Goal: Task Accomplishment & Management: Use online tool/utility

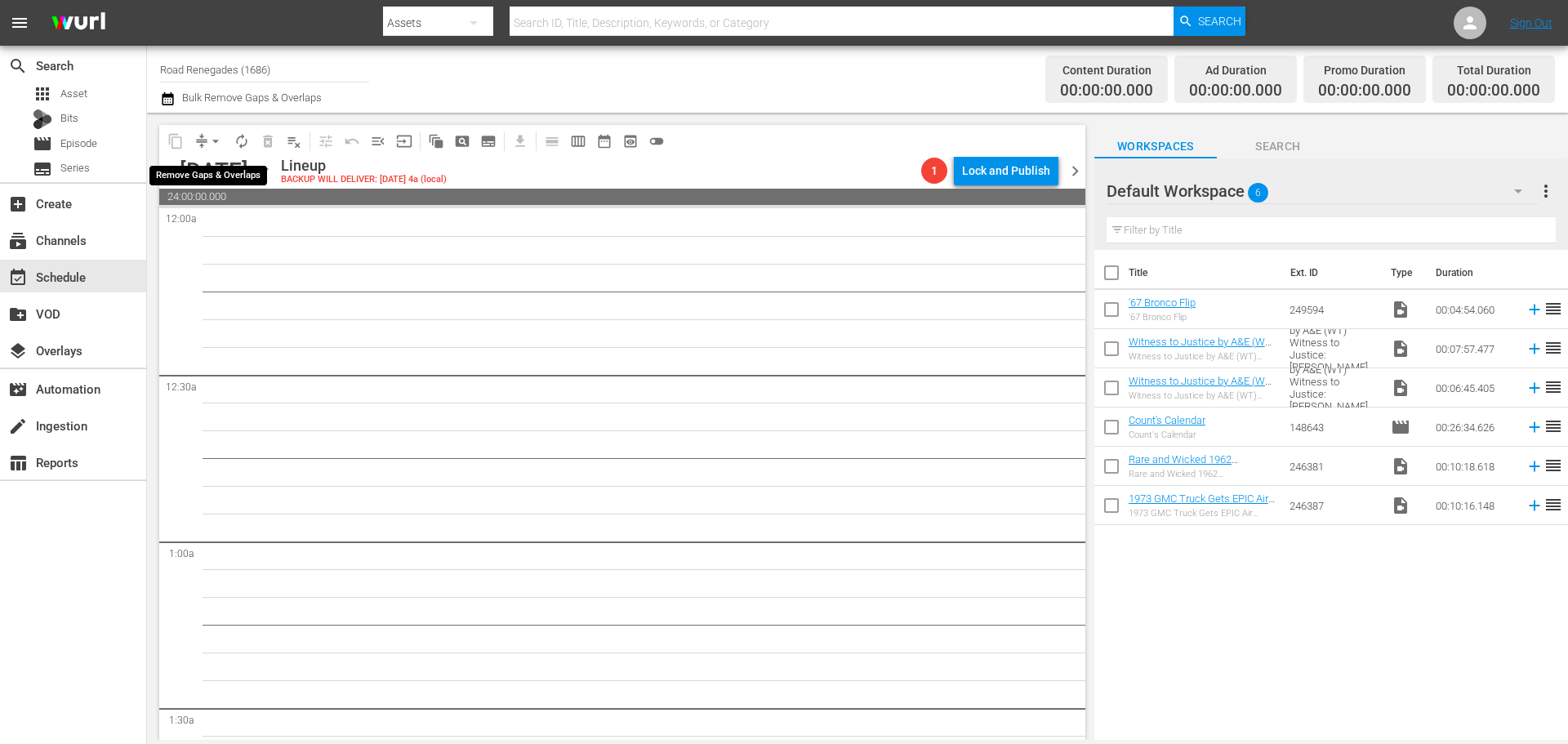
click at [213, 135] on span "arrow_drop_down" at bounding box center [216, 141] width 17 height 17
click at [207, 169] on li "Align to Midnight" at bounding box center [216, 174] width 135 height 27
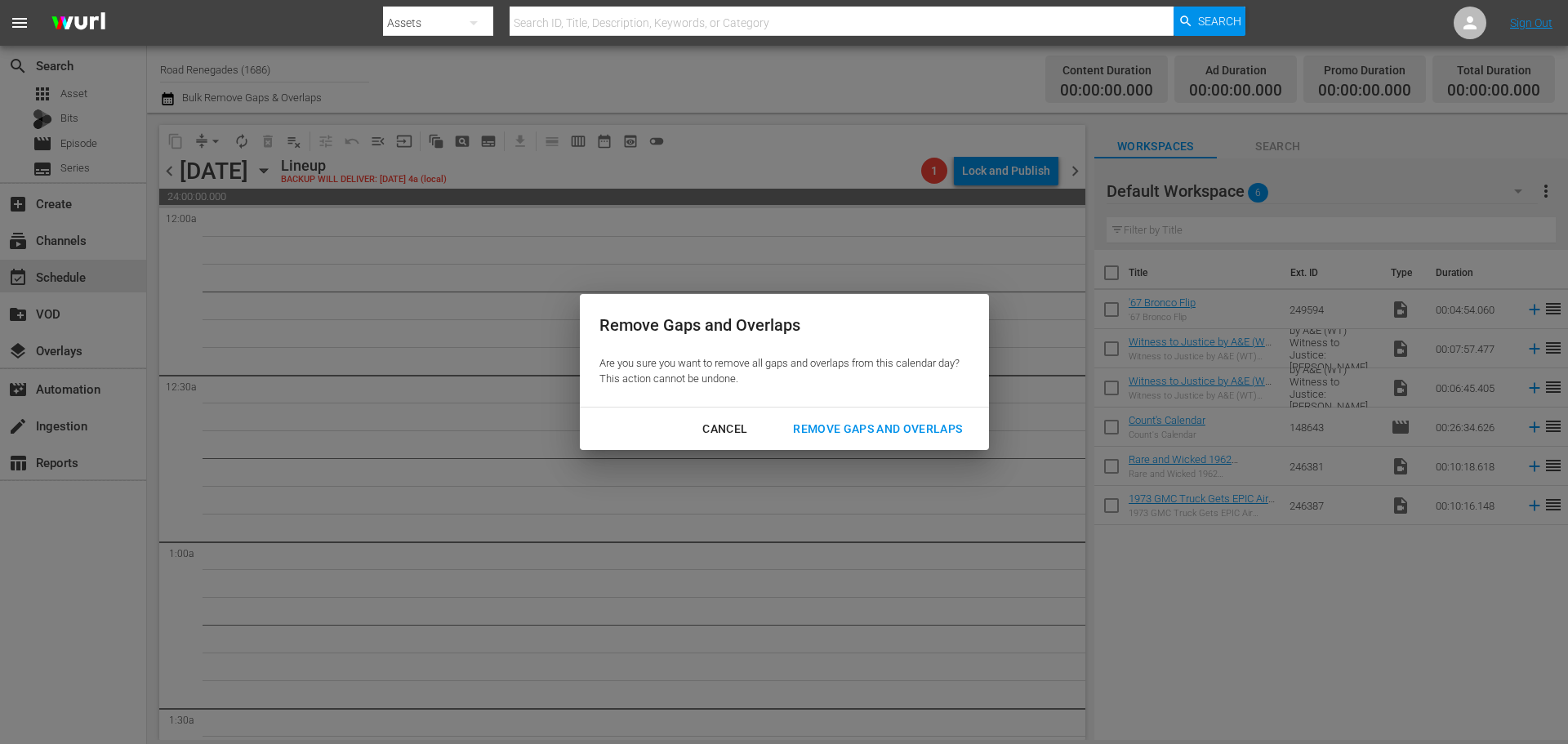
click at [872, 436] on div "Remove Gaps and Overlaps" at bounding box center [876, 428] width 195 height 21
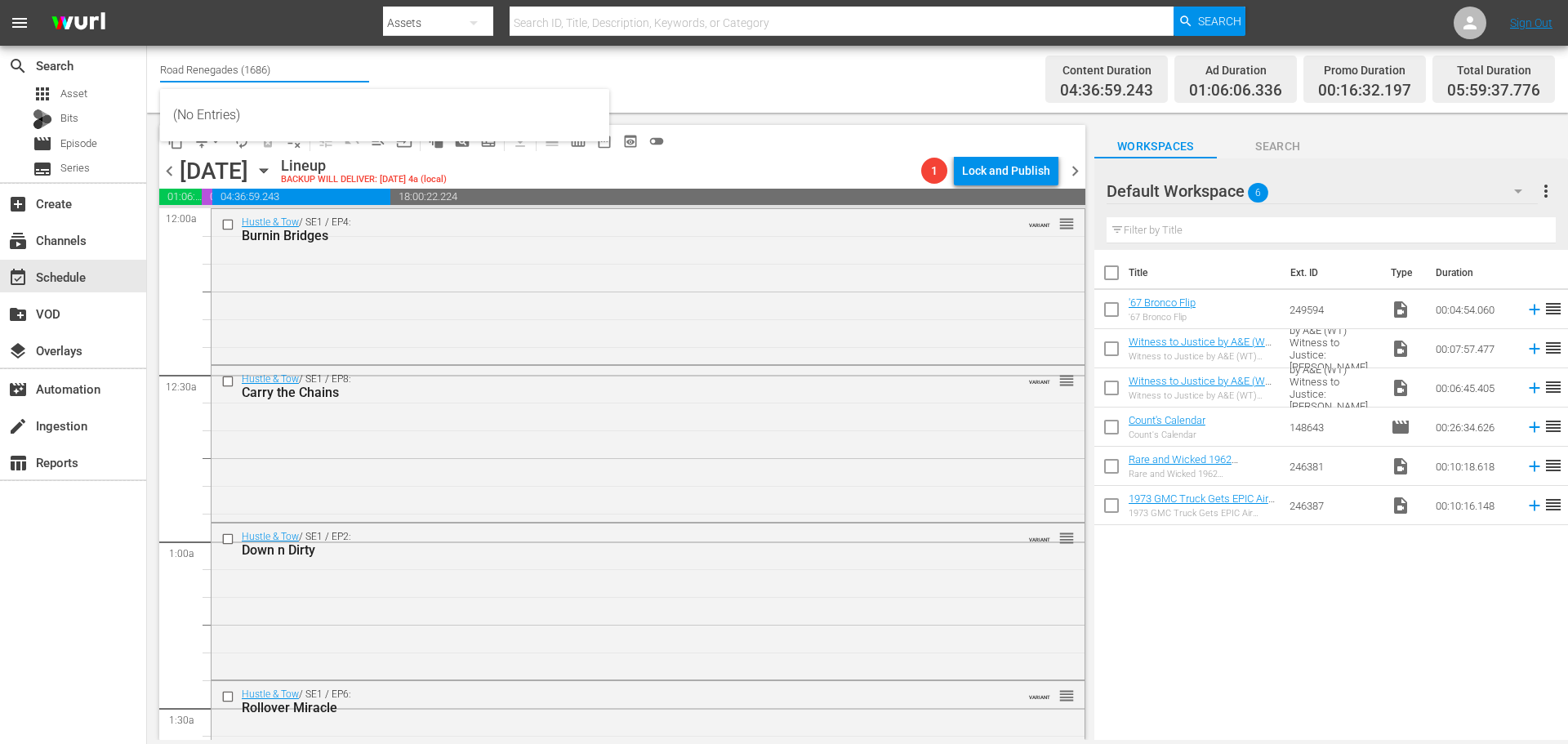
click at [311, 69] on input "Road Renegades (1686)" at bounding box center [264, 69] width 209 height 40
type input "R"
type input "intl tiny"
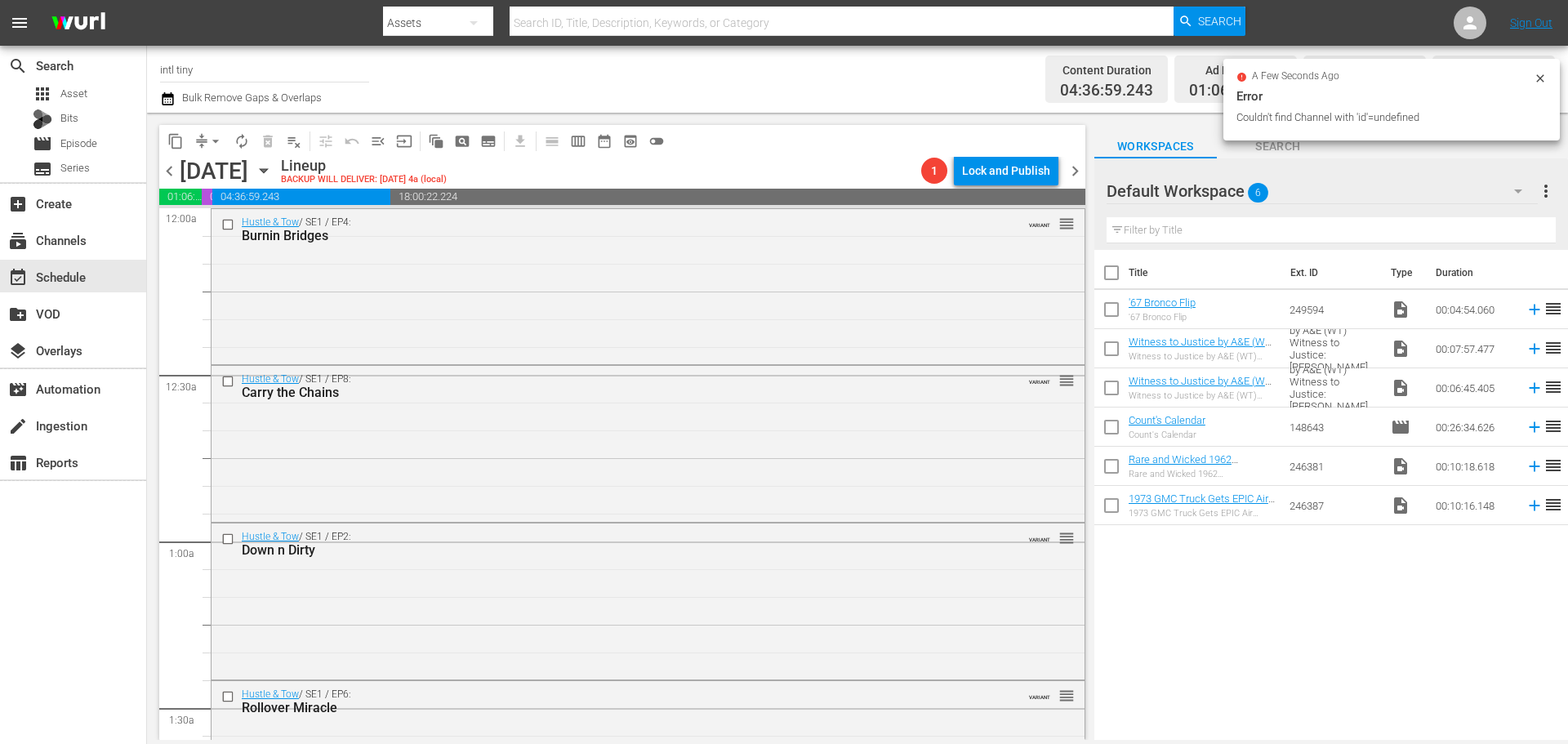
click at [222, 69] on input "intl tiny" at bounding box center [264, 69] width 209 height 40
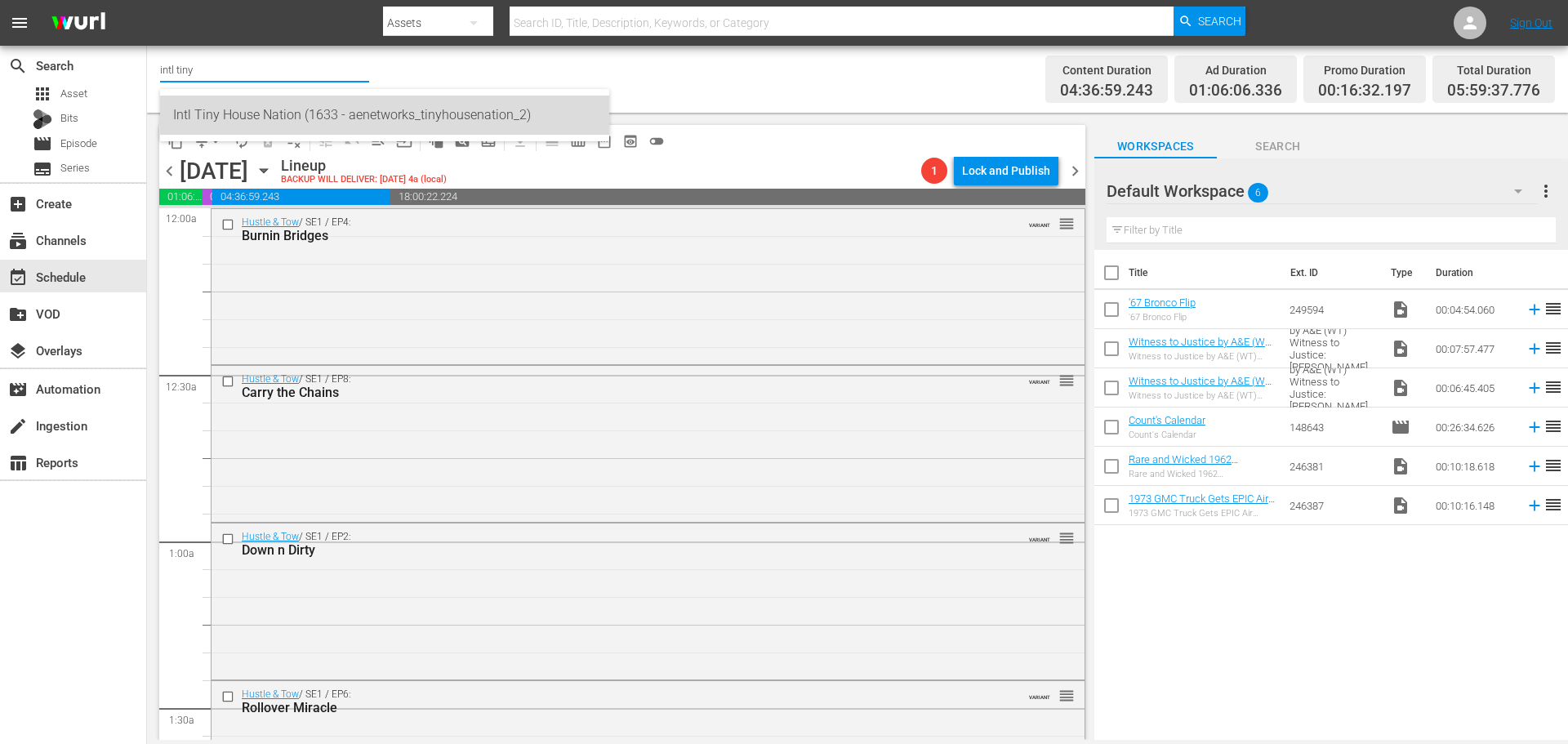
click at [263, 115] on div "Intl Tiny House Nation (1633 - aenetworks_tinyhousenation_2)" at bounding box center [385, 116] width 423 height 40
type input "Intl Tiny House Nation (1633 - aenetworks_tinyhousenation_2)"
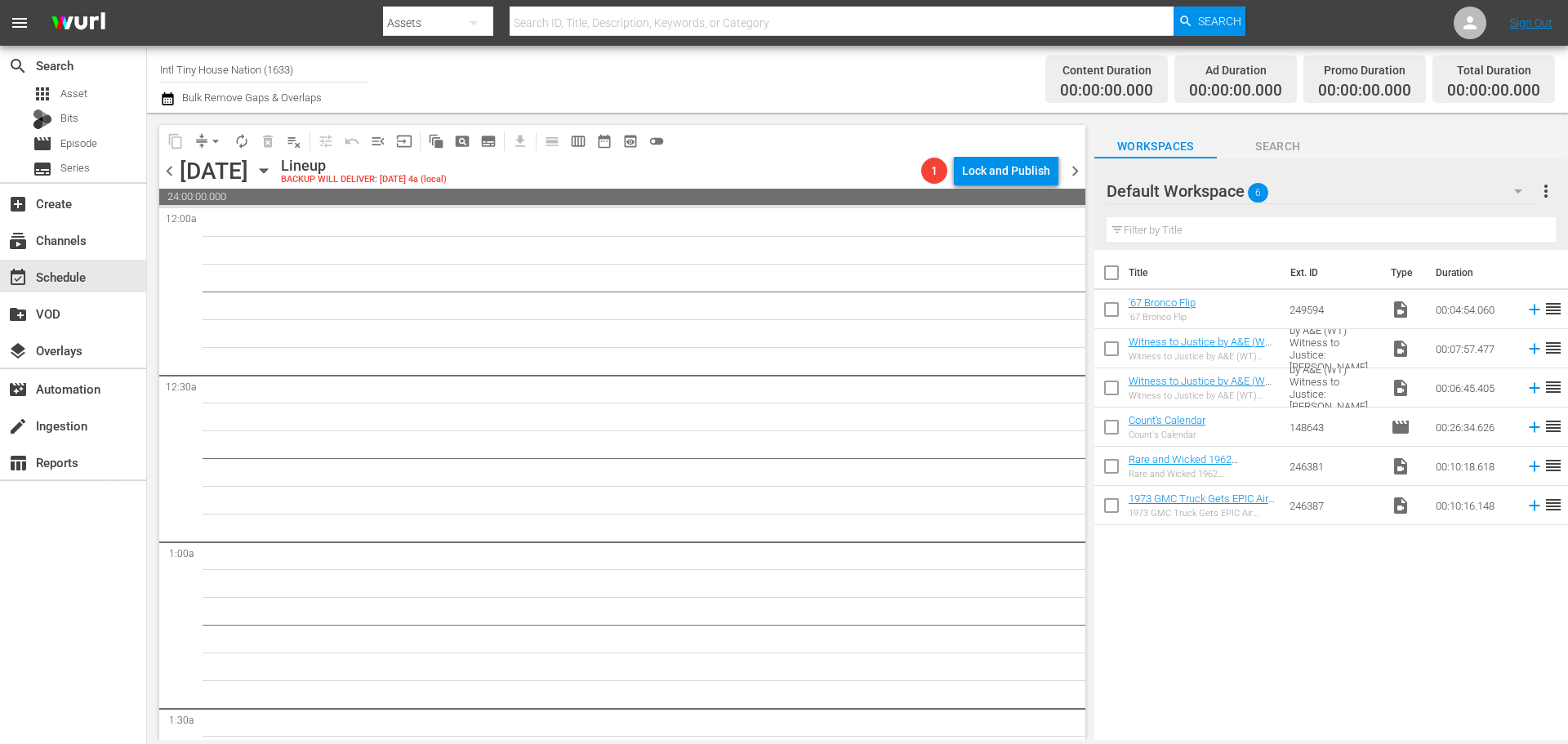
click at [175, 165] on span "chevron_left" at bounding box center [169, 171] width 21 height 21
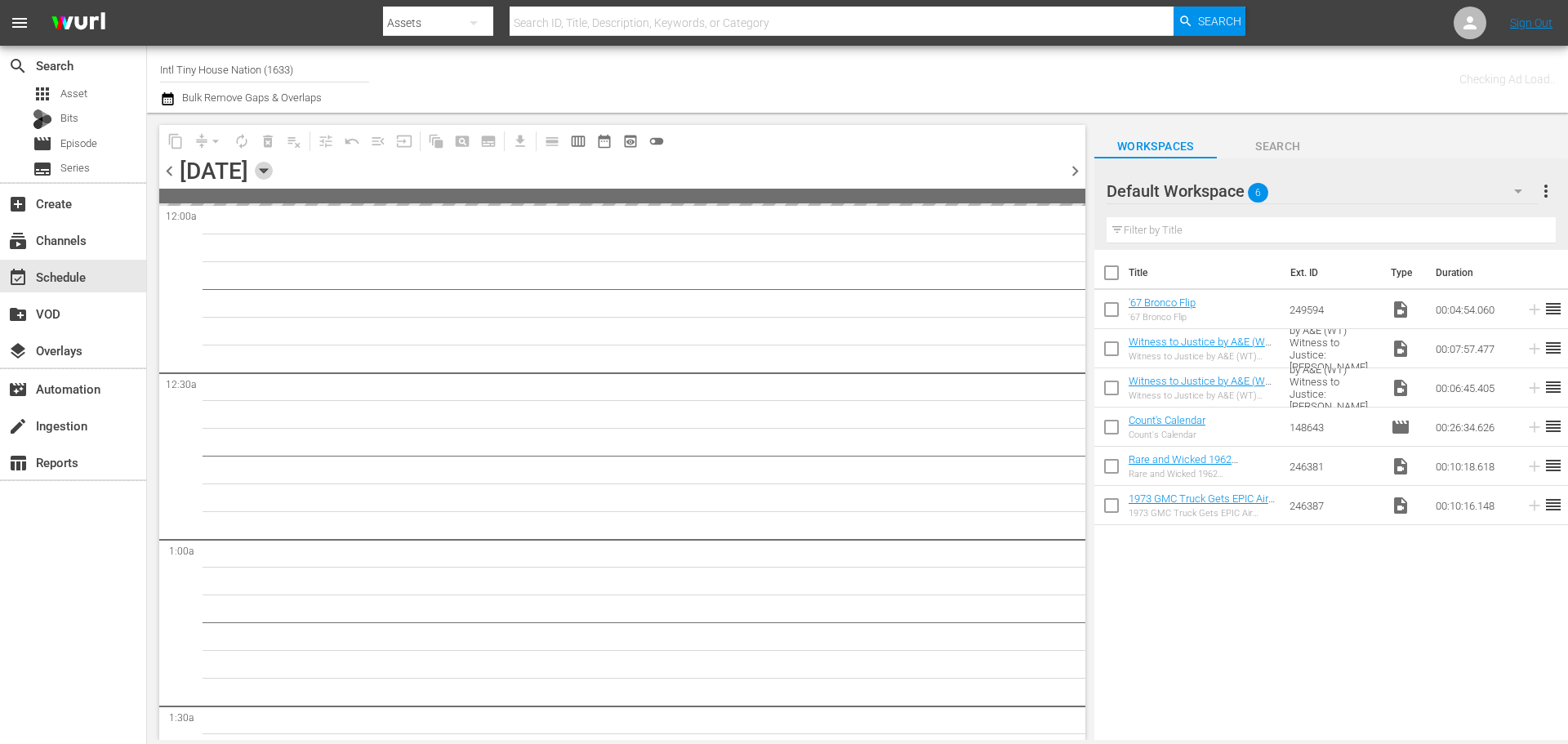
click at [267, 172] on icon "button" at bounding box center [263, 171] width 7 height 4
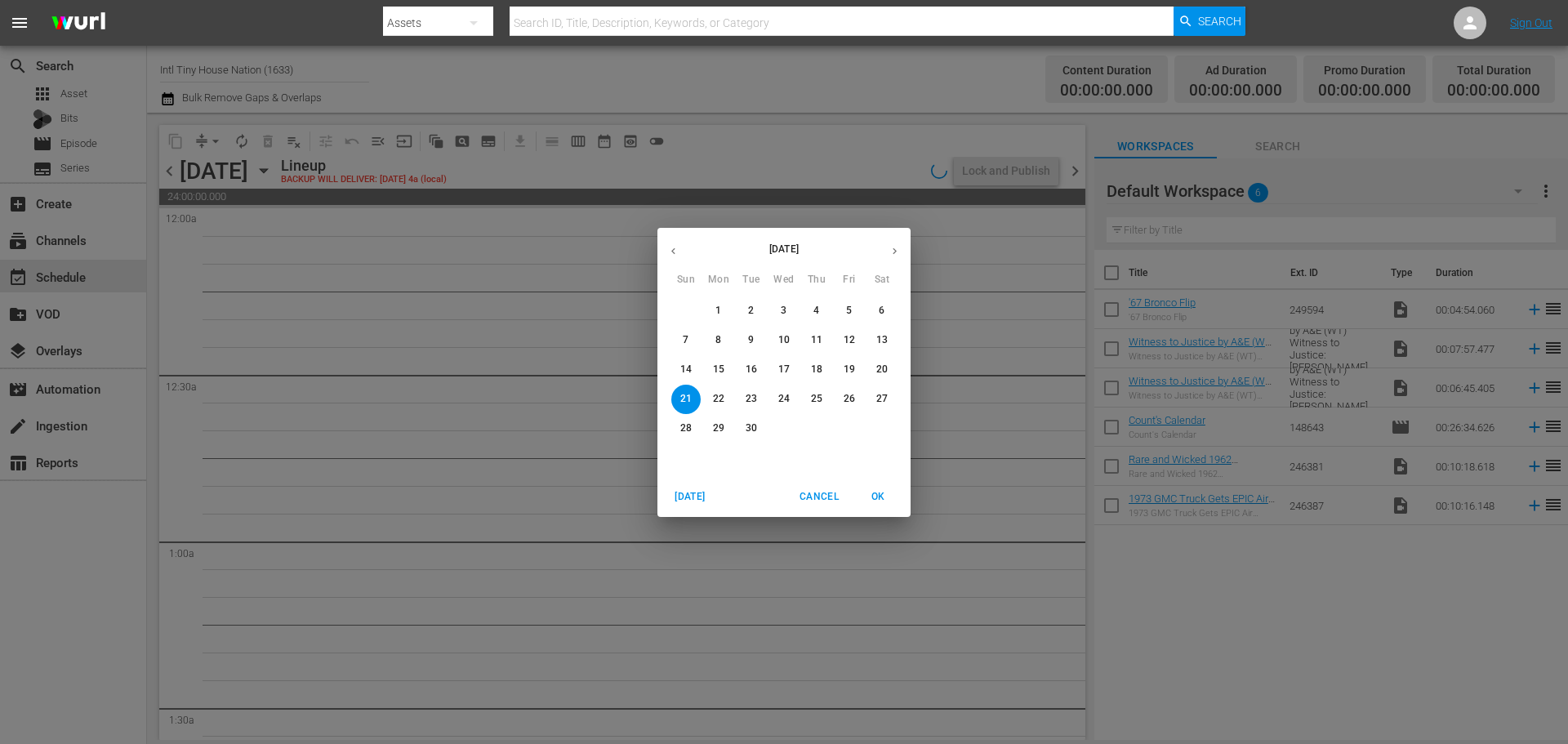
click at [724, 341] on span "8" at bounding box center [719, 340] width 30 height 14
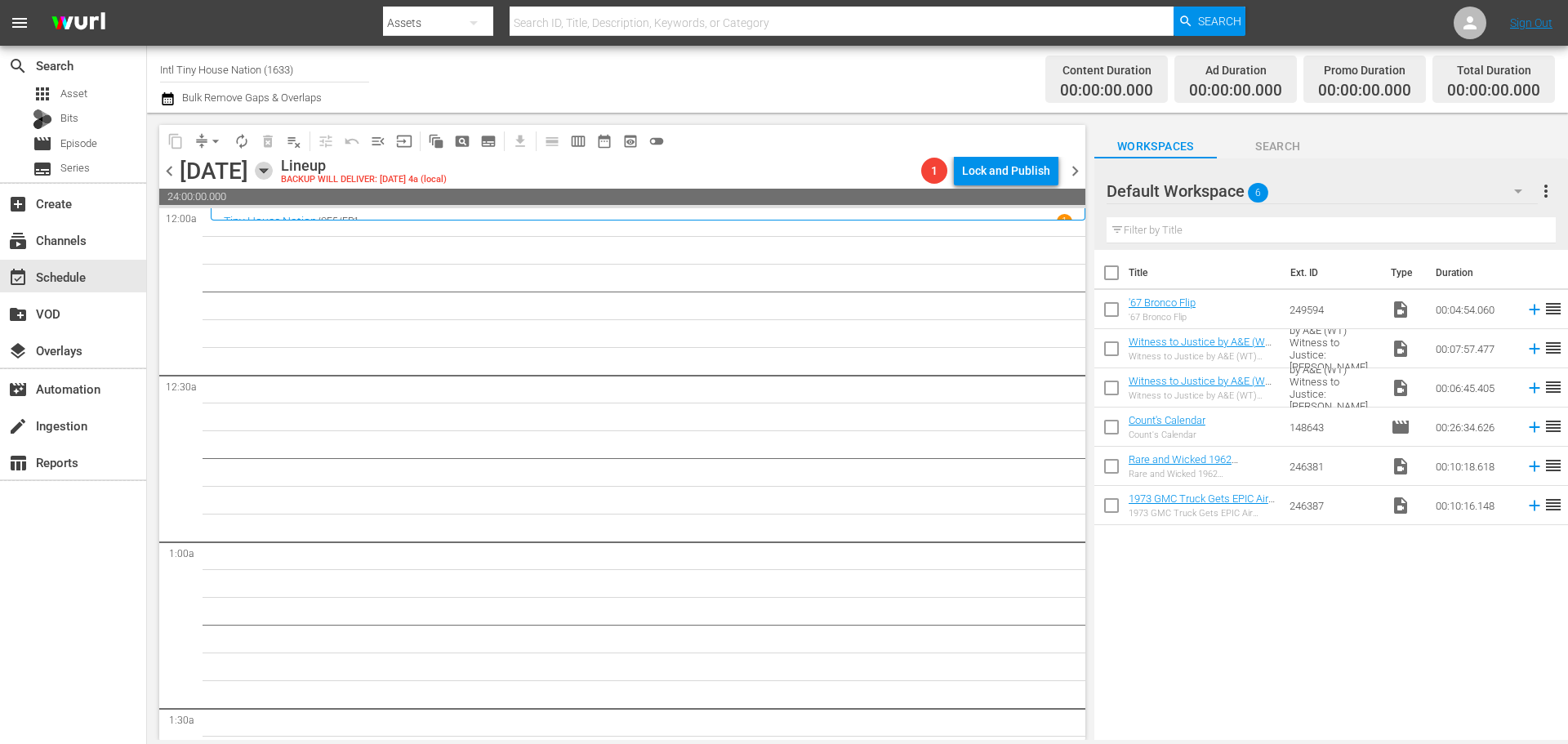
click at [273, 166] on icon "button" at bounding box center [264, 170] width 18 height 18
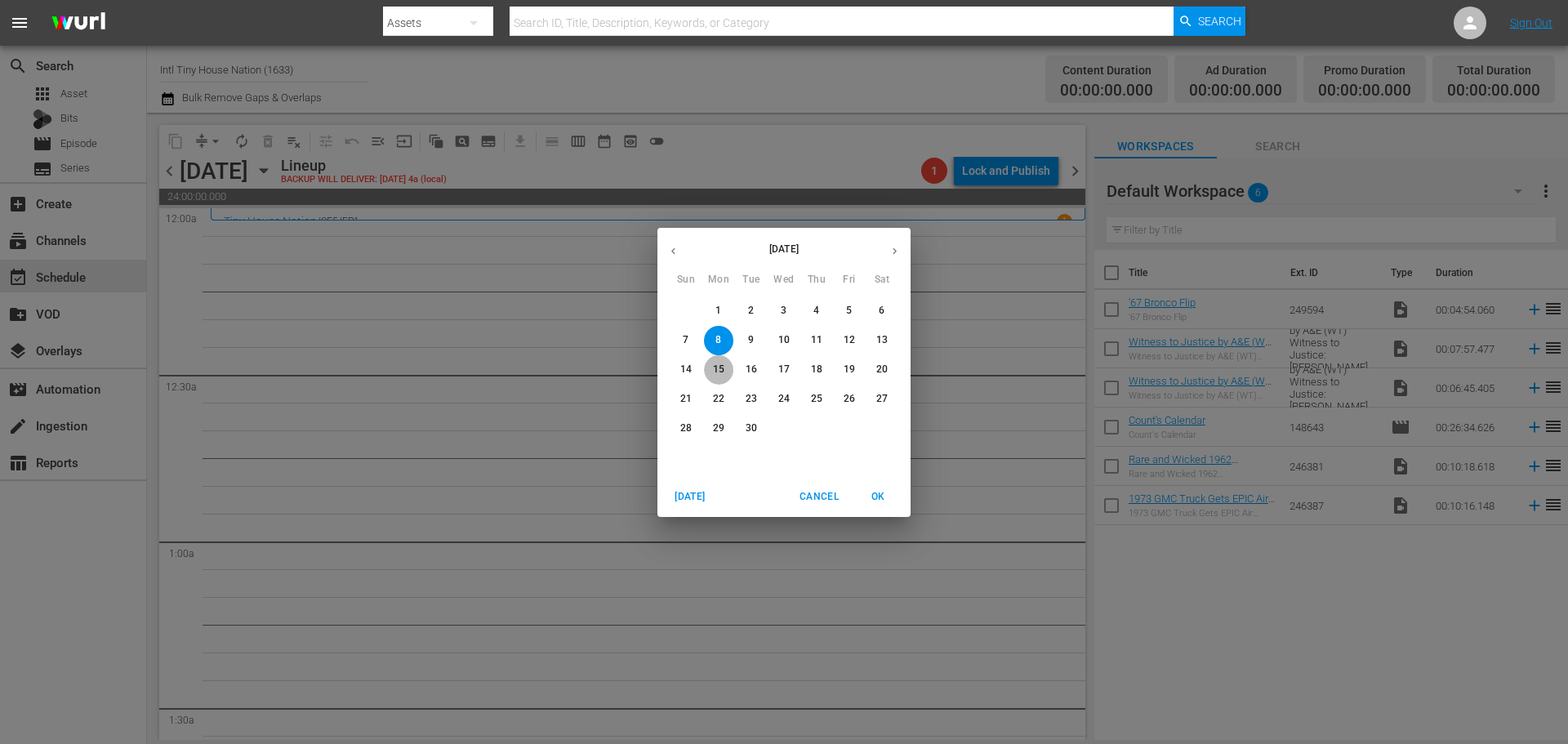
click at [712, 363] on span "15" at bounding box center [719, 370] width 30 height 14
